Goal: Task Accomplishment & Management: Manage account settings

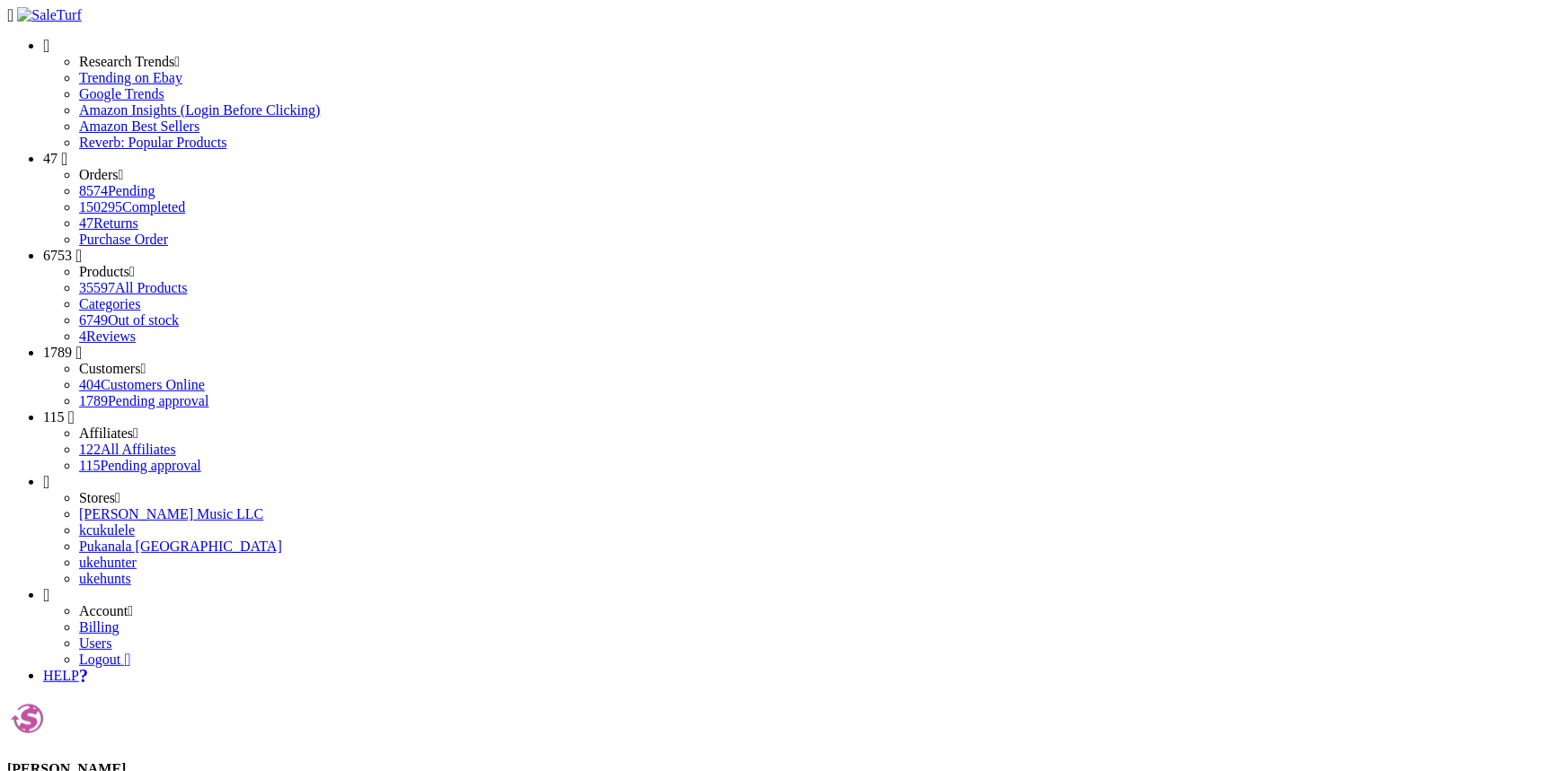
type input "j"
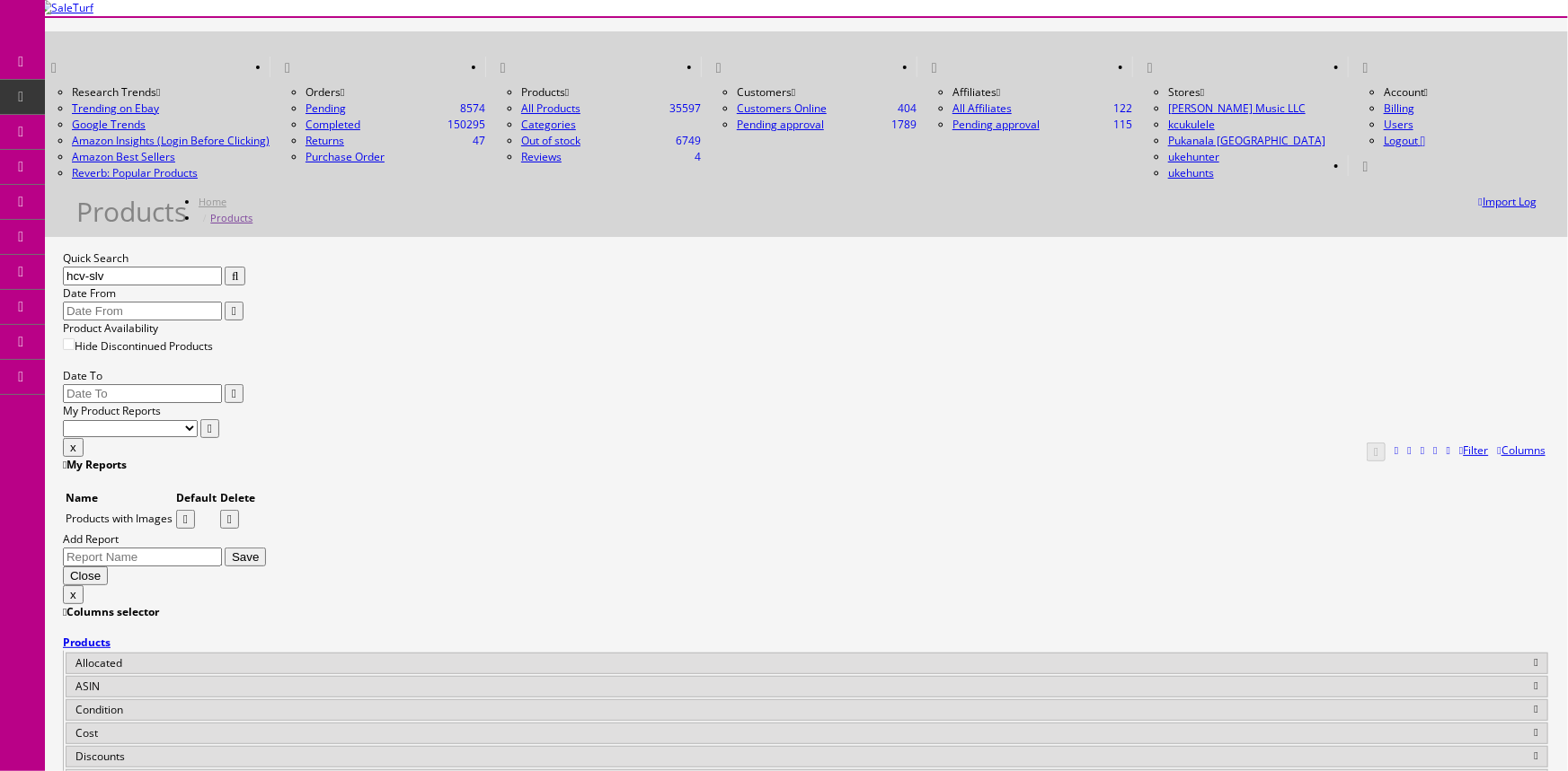
type input "hcv-slv"
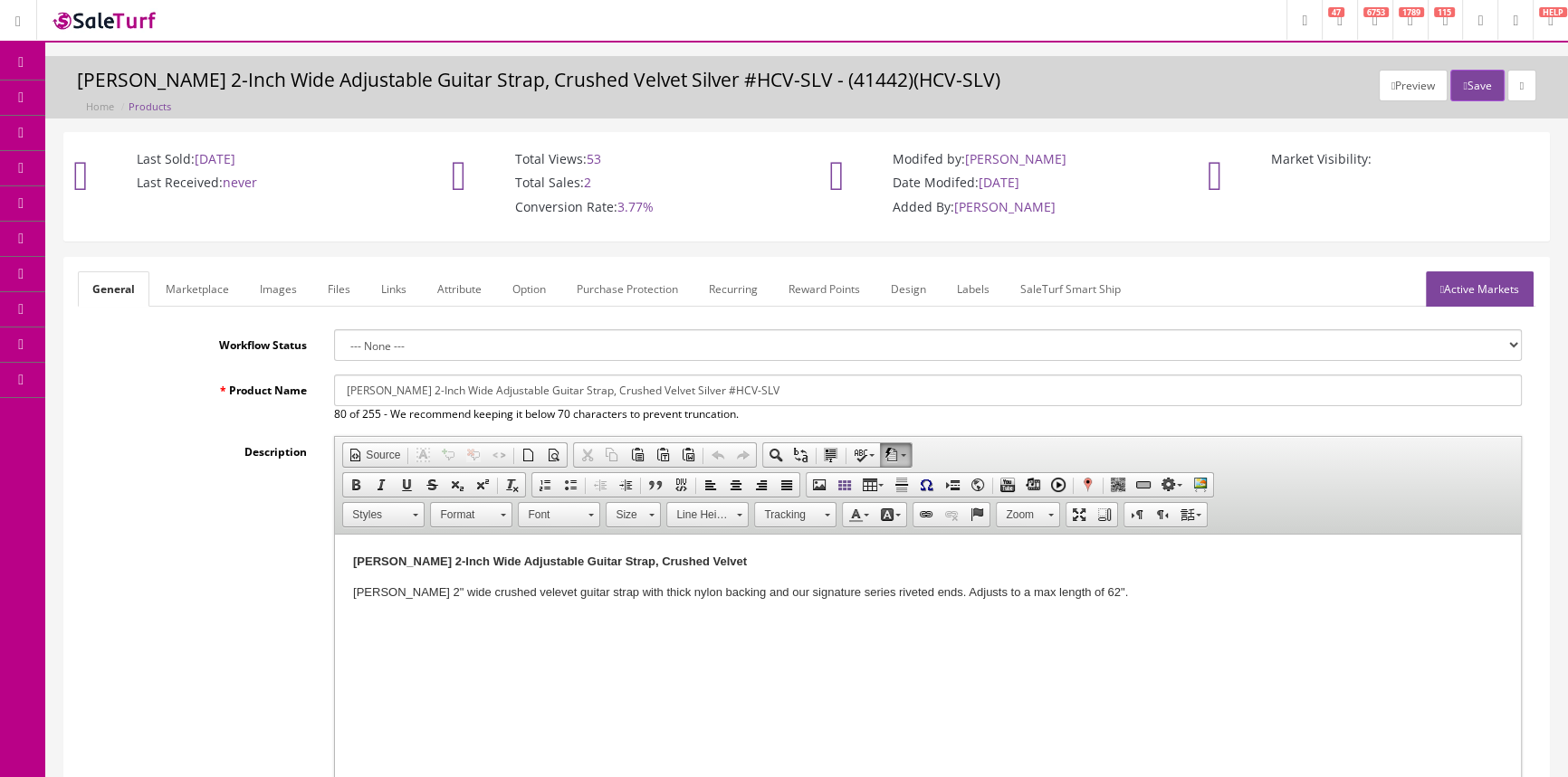
click at [284, 287] on link "Images" at bounding box center [278, 289] width 66 height 36
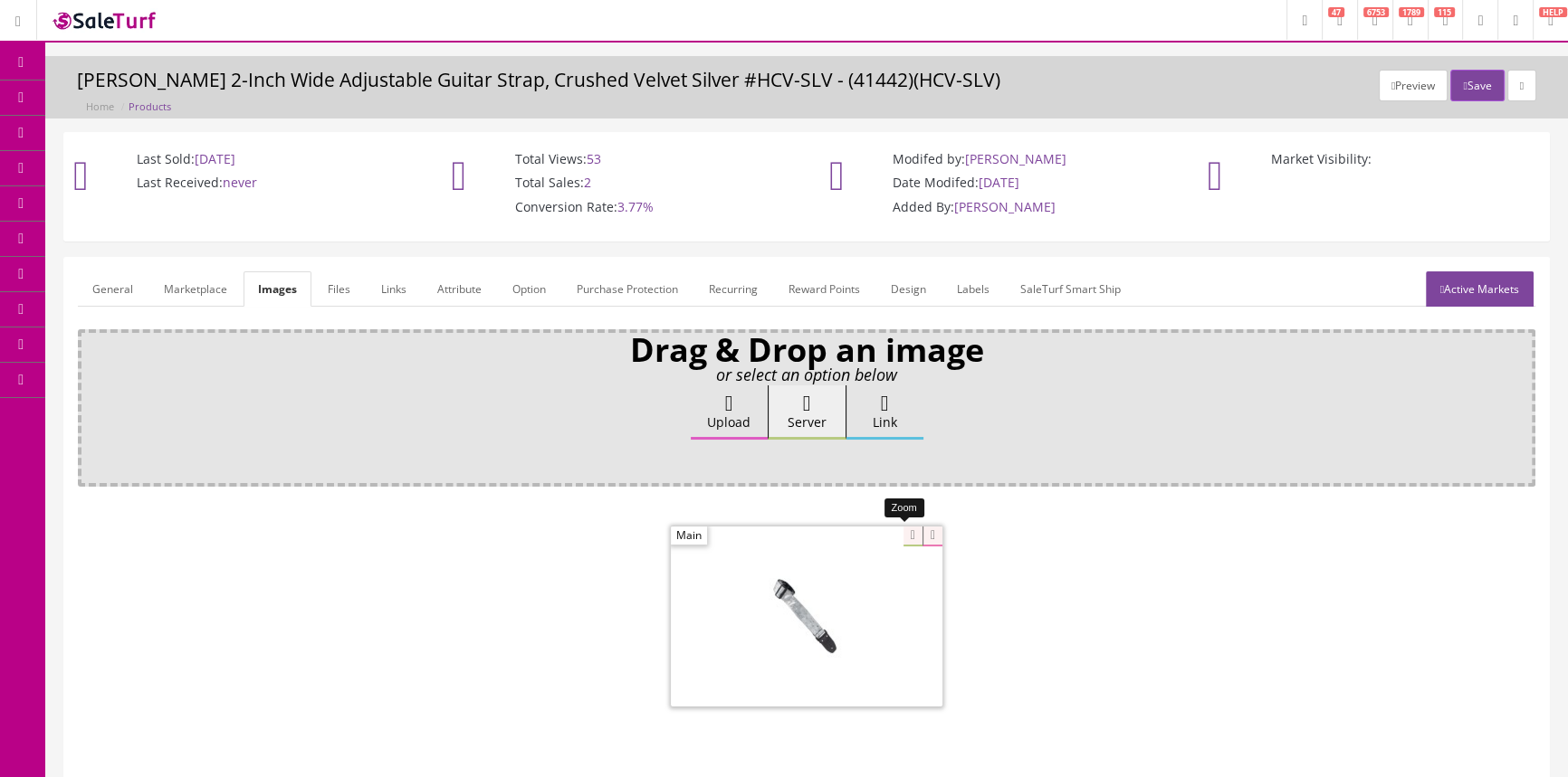
click at [904, 538] on div at bounding box center [806, 616] width 271 height 181
